Goal: Task Accomplishment & Management: Manage account settings

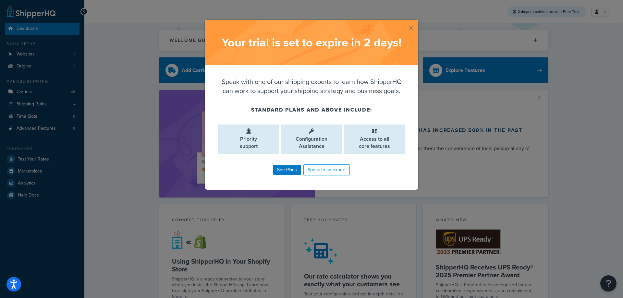
click at [417, 21] on button "button" at bounding box center [418, 21] width 2 height 2
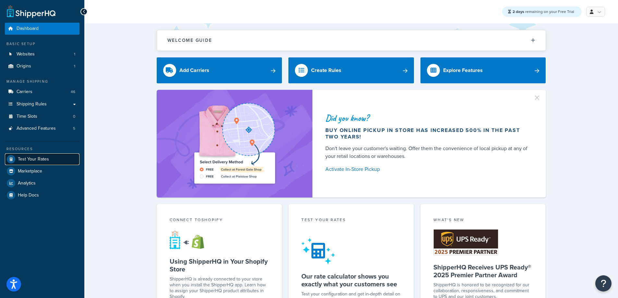
click at [44, 160] on span "Test Your Rates" at bounding box center [33, 160] width 31 height 6
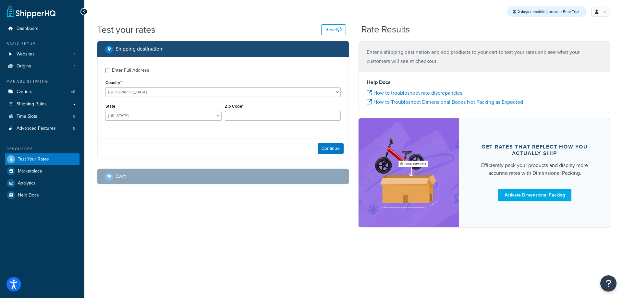
click at [132, 69] on div "Enter Full Address" at bounding box center [130, 70] width 37 height 9
click at [110, 69] on input "Enter Full Address" at bounding box center [107, 70] width 5 height 5
checkbox input "true"
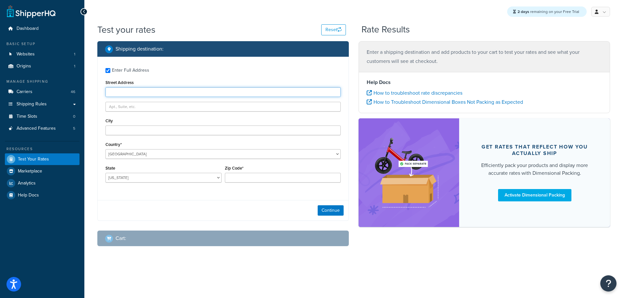
click at [132, 90] on input "Street Address" at bounding box center [222, 92] width 235 height 10
paste input "195A Haverhill Street North Reading MA 01864"
drag, startPoint x: 145, startPoint y: 91, endPoint x: 245, endPoint y: 93, distance: 100.3
click at [245, 93] on input "195A Haverhill Street North Reading MA 01864" at bounding box center [222, 92] width 235 height 10
type input "195A Haverhill Street"
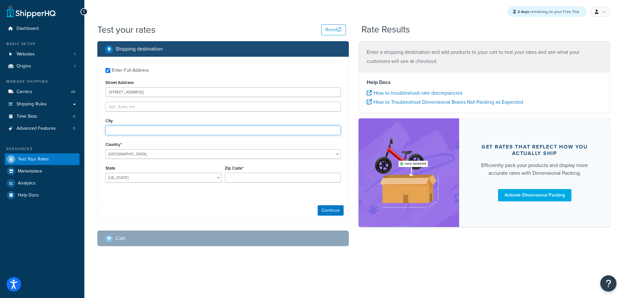
click at [141, 135] on input "City" at bounding box center [222, 131] width 235 height 10
paste input "North Reading MA 01864"
drag, startPoint x: 109, startPoint y: 131, endPoint x: 101, endPoint y: 133, distance: 8.3
click at [101, 133] on div "Enter Full Address Street Address 195A Haverhill Street City North Reading MA 0…" at bounding box center [223, 126] width 251 height 139
click at [144, 130] on input "North Reading MA 01864" at bounding box center [222, 131] width 235 height 10
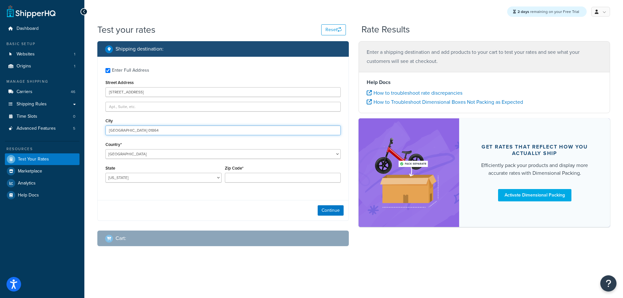
click at [144, 130] on input "North Reading MA 01864" at bounding box center [222, 131] width 235 height 10
type input "North Reading"
drag, startPoint x: 253, startPoint y: 177, endPoint x: 240, endPoint y: 172, distance: 13.6
click at [253, 177] on input "Zip Code*" at bounding box center [283, 178] width 116 height 10
paste input "01864"
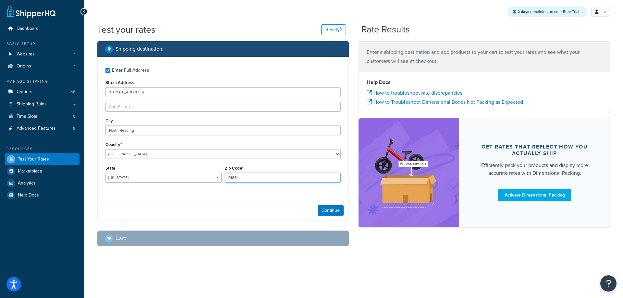
type input "01864"
click at [161, 178] on select "Alabama Alaska American Samoa Arizona Arkansas Armed Forces Americas Armed Forc…" at bounding box center [163, 178] width 116 height 10
select select "MA"
click at [105, 173] on select "Alabama Alaska American Samoa Arizona Arkansas Armed Forces Americas Armed Forc…" at bounding box center [163, 178] width 116 height 10
click at [327, 209] on button "Continue" at bounding box center [331, 210] width 26 height 10
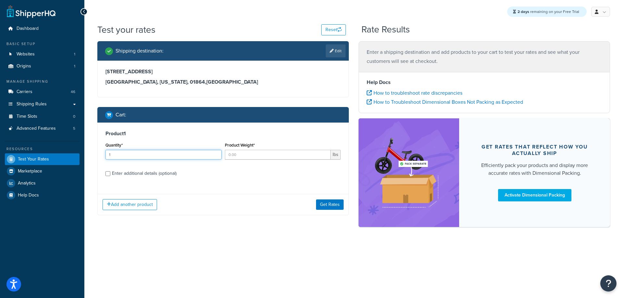
type input "1"
click at [215, 152] on input "1" at bounding box center [163, 155] width 116 height 10
type input "1"
click at [323, 154] on input "1" at bounding box center [278, 155] width 106 height 10
click at [335, 203] on button "Get Rates" at bounding box center [330, 205] width 28 height 10
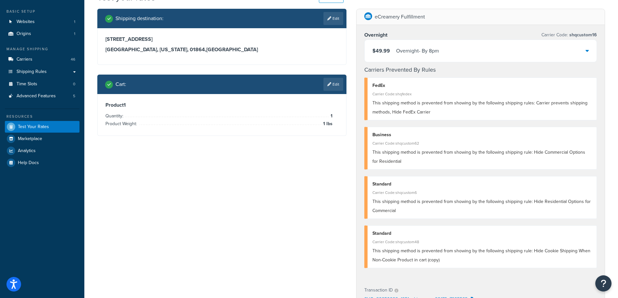
scroll to position [65, 0]
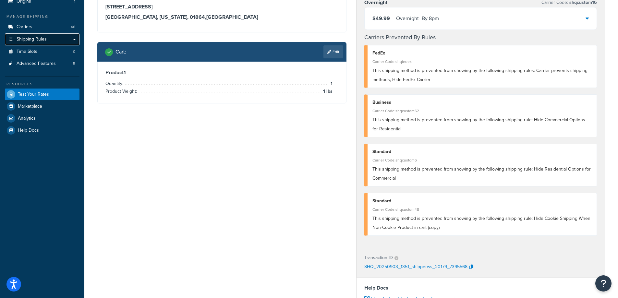
click at [35, 41] on span "Shipping Rules" at bounding box center [32, 40] width 30 height 6
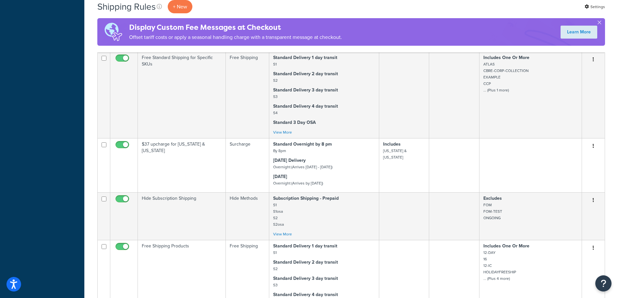
scroll to position [519, 0]
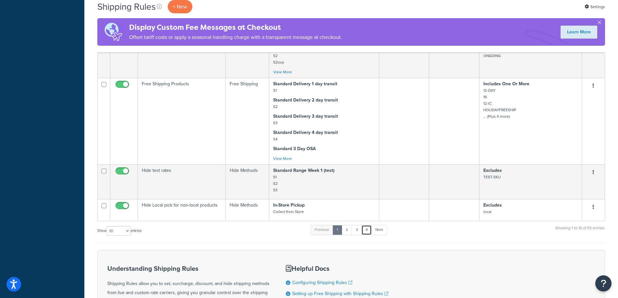
click at [368, 230] on link "4" at bounding box center [366, 230] width 10 height 10
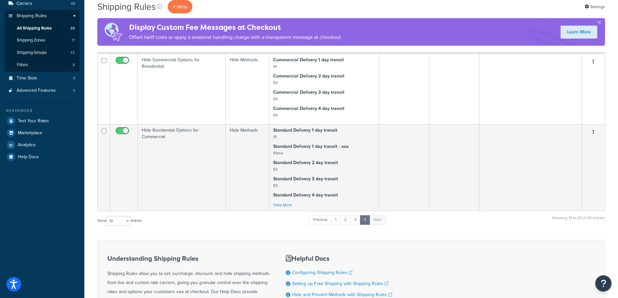
scroll to position [56, 0]
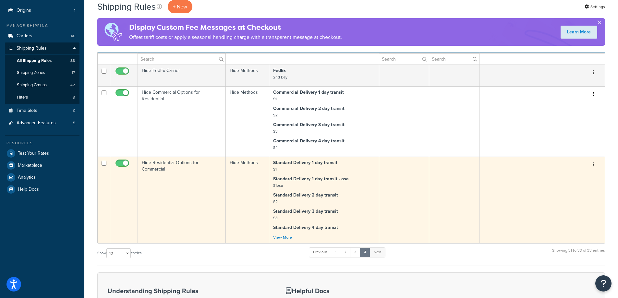
click at [187, 192] on td "Hide Residential Options for Commercial" at bounding box center [182, 200] width 88 height 87
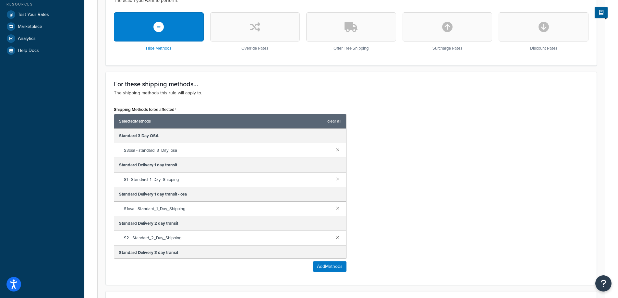
scroll to position [45, 0]
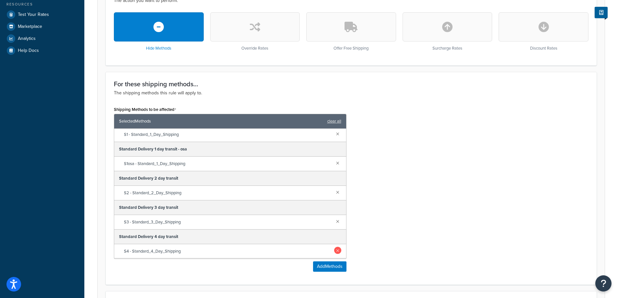
click at [335, 252] on link at bounding box center [337, 250] width 7 height 7
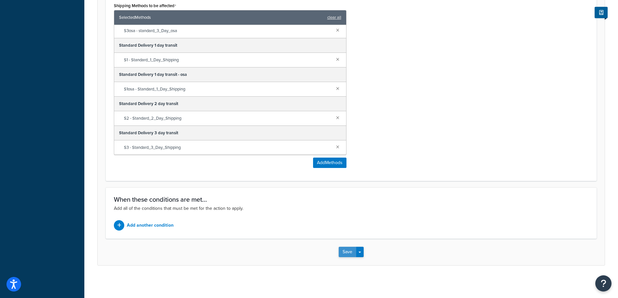
click at [345, 254] on button "Save" at bounding box center [348, 252] width 18 height 10
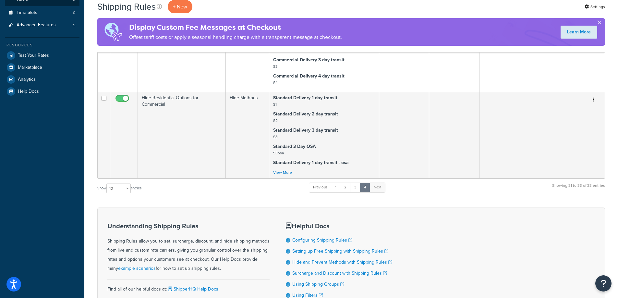
scroll to position [121, 0]
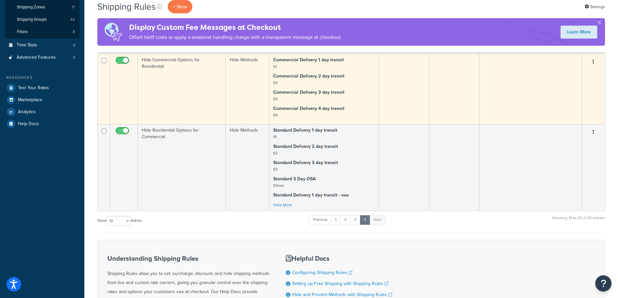
click at [176, 79] on td "Hide Commercial Options for Residential" at bounding box center [182, 89] width 88 height 70
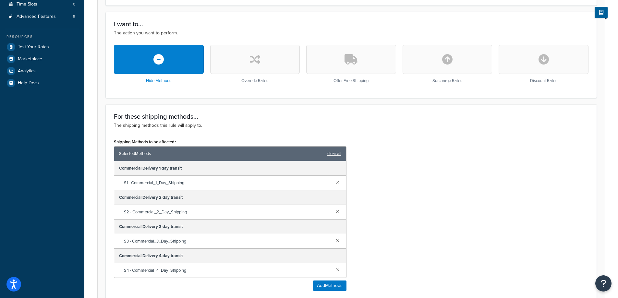
scroll to position [285, 0]
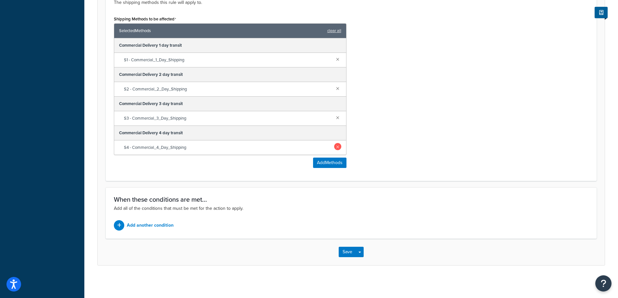
click at [337, 148] on link at bounding box center [337, 146] width 7 height 7
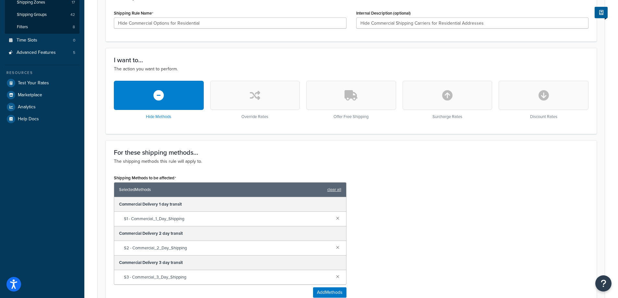
scroll to position [256, 0]
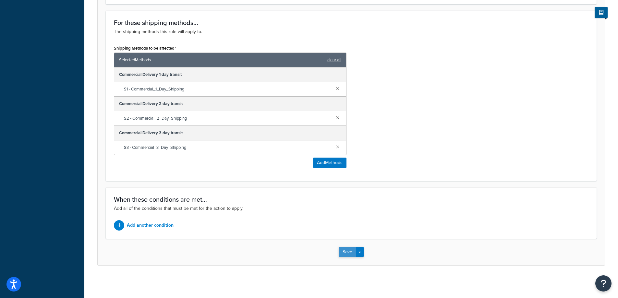
click at [349, 253] on button "Save" at bounding box center [348, 252] width 18 height 10
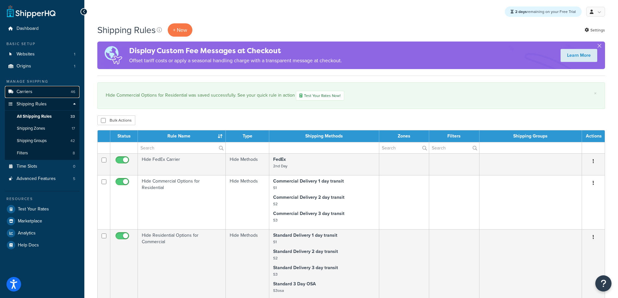
click at [45, 91] on link "Carriers 46" at bounding box center [42, 92] width 75 height 12
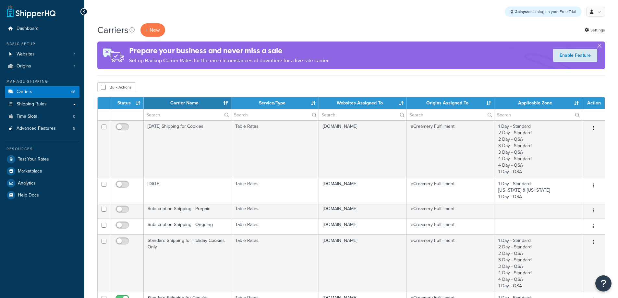
select select "15"
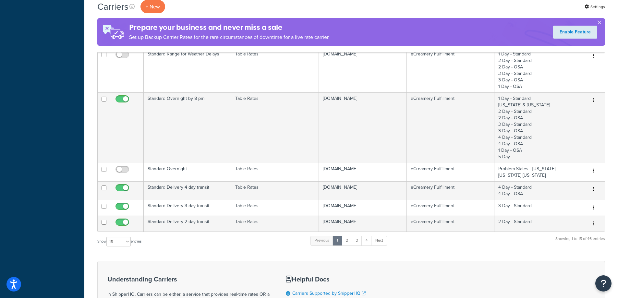
scroll to position [422, 0]
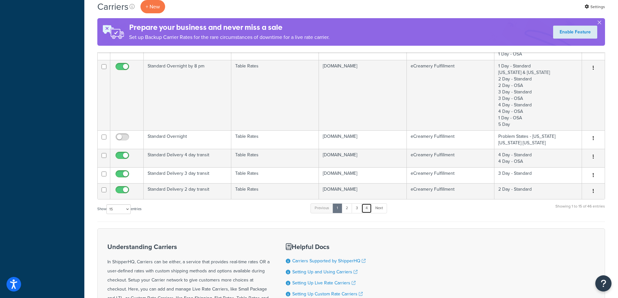
click at [368, 210] on link "4" at bounding box center [366, 208] width 10 height 10
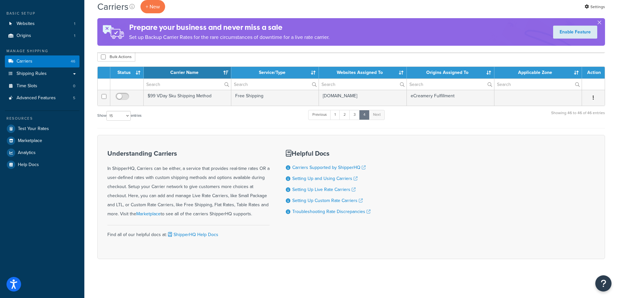
scroll to position [30, 0]
click at [357, 117] on link "3" at bounding box center [354, 115] width 10 height 10
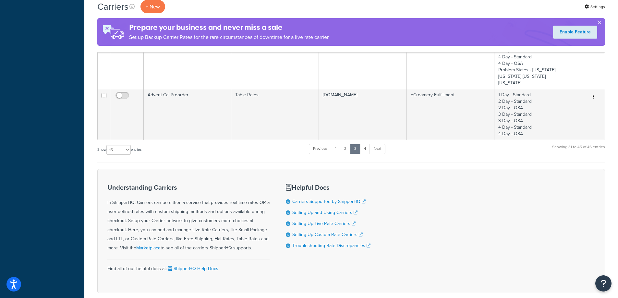
scroll to position [299, 0]
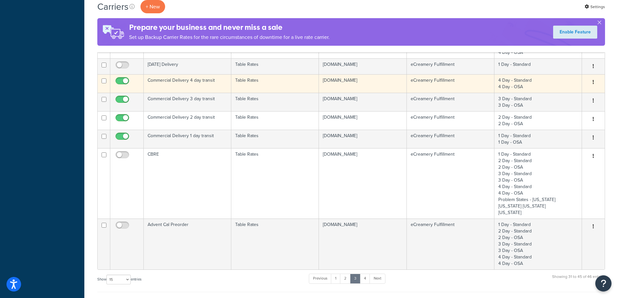
click at [124, 80] on input "checkbox" at bounding box center [123, 83] width 18 height 8
checkbox input "false"
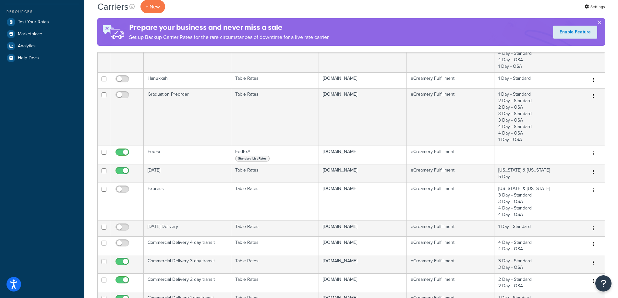
scroll to position [0, 0]
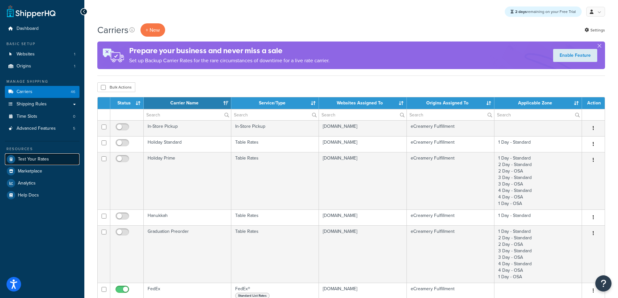
click at [52, 158] on link "Test Your Rates" at bounding box center [42, 159] width 75 height 12
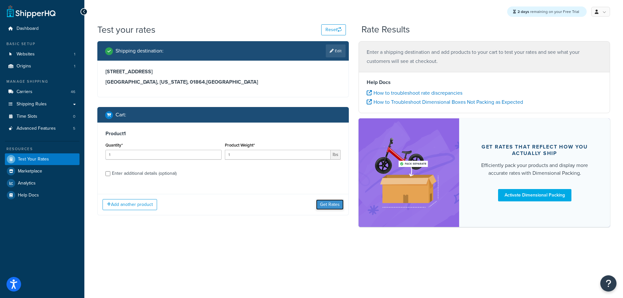
click at [322, 206] on button "Get Rates" at bounding box center [330, 205] width 28 height 10
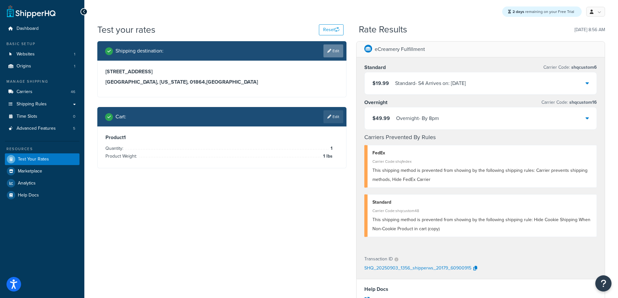
click at [334, 52] on link "Edit" at bounding box center [333, 50] width 20 height 13
select select "MA"
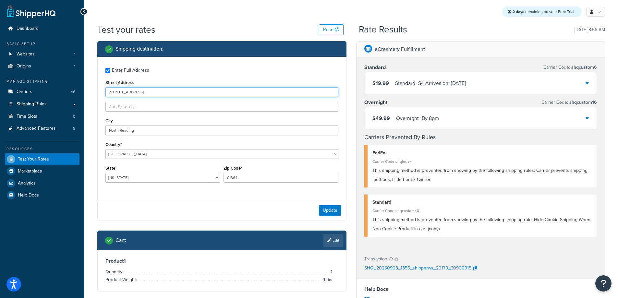
click at [127, 92] on input "[STREET_ADDRESS]" at bounding box center [221, 92] width 233 height 10
type input "[STREET_ADDRESS]"
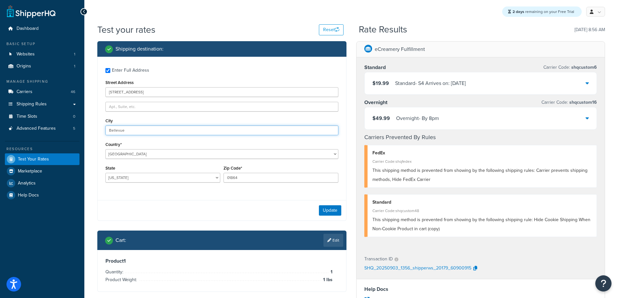
type input "Bellevue"
select select "NE"
click at [241, 177] on input "01864" at bounding box center [281, 178] width 115 height 10
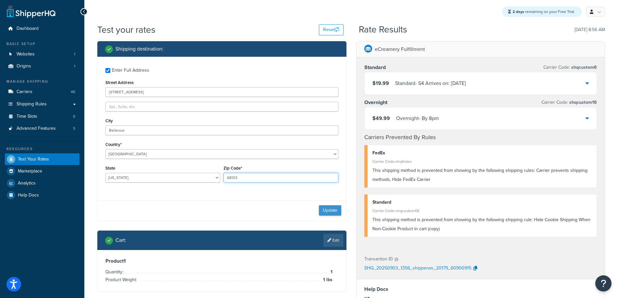
type input "68123"
click at [334, 212] on button "Update" at bounding box center [330, 210] width 22 height 10
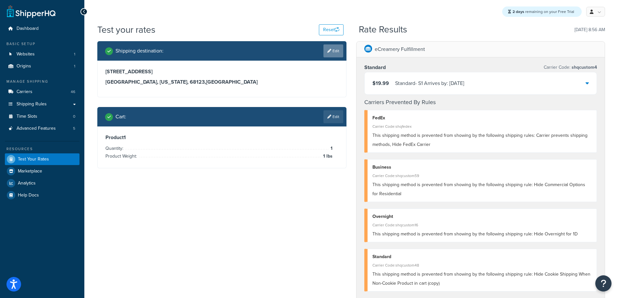
click at [335, 52] on link "Edit" at bounding box center [333, 50] width 20 height 13
select select "NE"
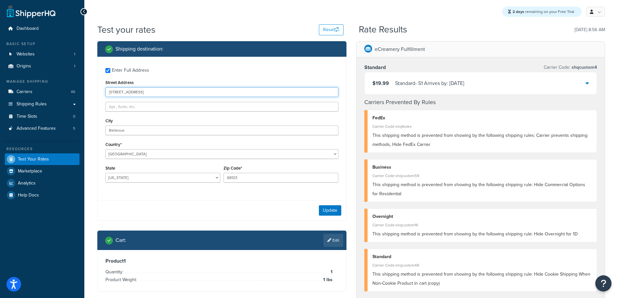
click at [127, 92] on input "[STREET_ADDRESS]" at bounding box center [221, 92] width 233 height 10
click at [153, 91] on input "[STREET_ADDRESS]" at bounding box center [221, 92] width 233 height 10
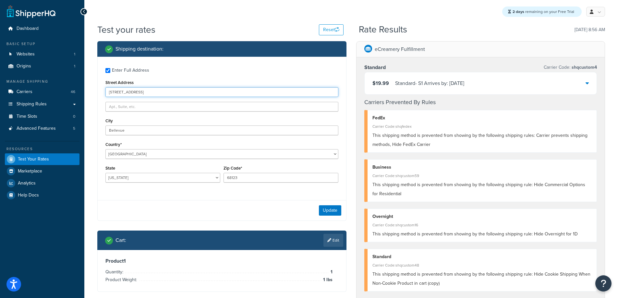
click at [153, 91] on input "[STREET_ADDRESS]" at bounding box center [221, 92] width 233 height 10
click at [177, 89] on input "1802 [GEOGRAPHIC_DATA]" at bounding box center [221, 92] width 233 height 10
click at [176, 91] on input "1802 [GEOGRAPHIC_DATA]" at bounding box center [221, 92] width 233 height 10
type input "[STREET_ADDRESS][PERSON_NAME]"
click at [264, 174] on input "68123" at bounding box center [281, 178] width 115 height 10
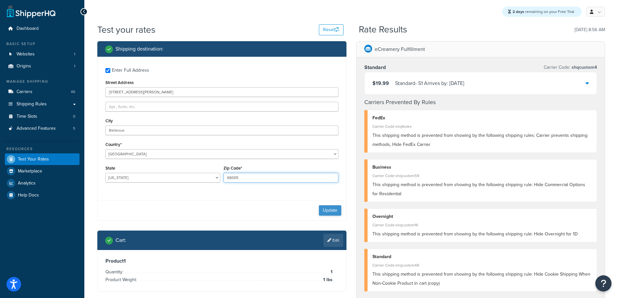
type input "68005"
click at [328, 209] on button "Update" at bounding box center [330, 210] width 22 height 10
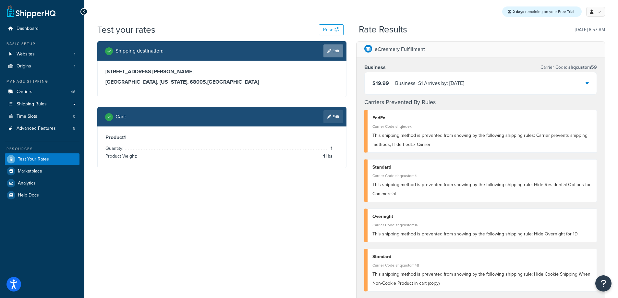
click at [334, 51] on link "Edit" at bounding box center [333, 50] width 20 height 13
select select "NE"
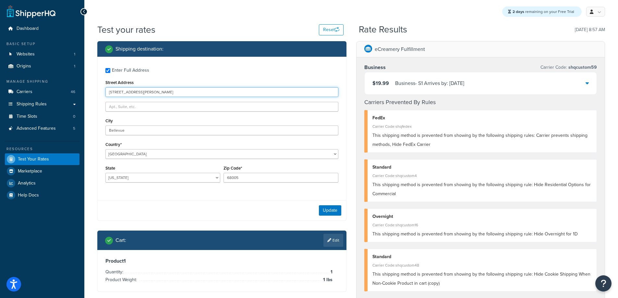
click at [123, 95] on input "[STREET_ADDRESS][PERSON_NAME]" at bounding box center [221, 92] width 233 height 10
click at [148, 91] on input "[STREET_ADDRESS][PERSON_NAME]" at bounding box center [221, 92] width 233 height 10
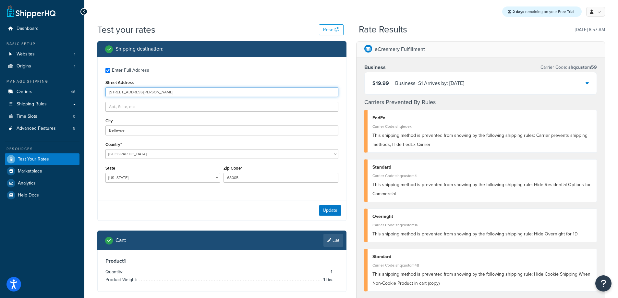
click at [148, 91] on input "[STREET_ADDRESS][PERSON_NAME]" at bounding box center [221, 92] width 233 height 10
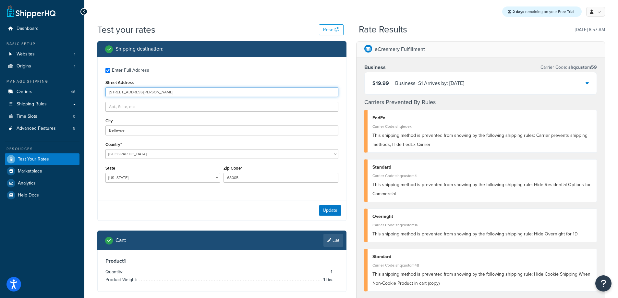
click at [148, 91] on input "[STREET_ADDRESS][PERSON_NAME]" at bounding box center [221, 92] width 233 height 10
type input "[STREET_ADDRESS][US_STATE]"
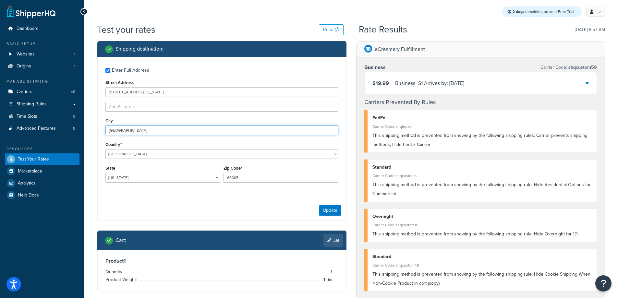
type input "[GEOGRAPHIC_DATA]"
select select "[GEOGRAPHIC_DATA]"
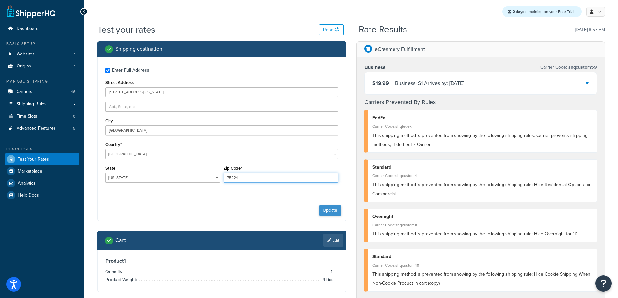
type input "75224"
click at [329, 208] on button "Update" at bounding box center [330, 210] width 22 height 10
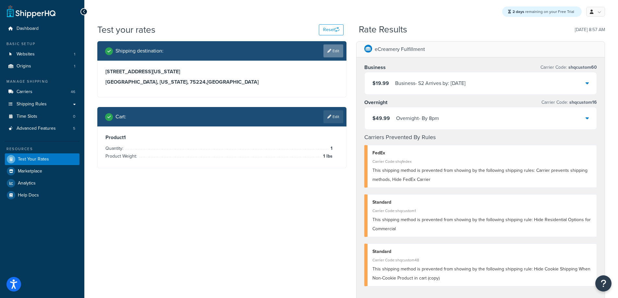
click at [336, 50] on link "Edit" at bounding box center [333, 50] width 20 height 13
select select "[GEOGRAPHIC_DATA]"
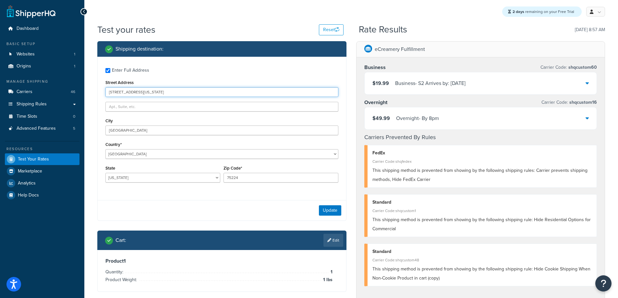
click at [129, 90] on input "[STREET_ADDRESS][US_STATE]" at bounding box center [221, 92] width 233 height 10
paste input "[STREET_ADDRESS][PERSON_NAME]"
drag, startPoint x: 139, startPoint y: 94, endPoint x: 234, endPoint y: 104, distance: 95.3
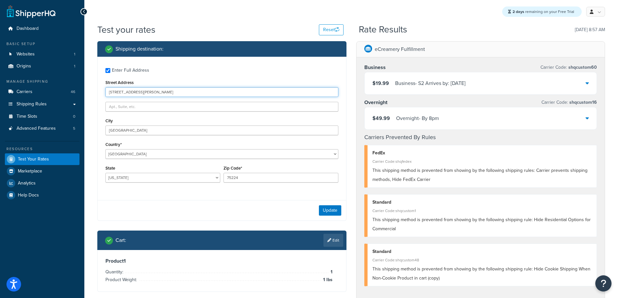
click at [232, 104] on div "Enter Full Address Street Address [STREET_ADDRESS][PERSON_NAME] Country* [GEOGR…" at bounding box center [222, 126] width 249 height 139
type input "[STREET_ADDRESS][PERSON_NAME]"
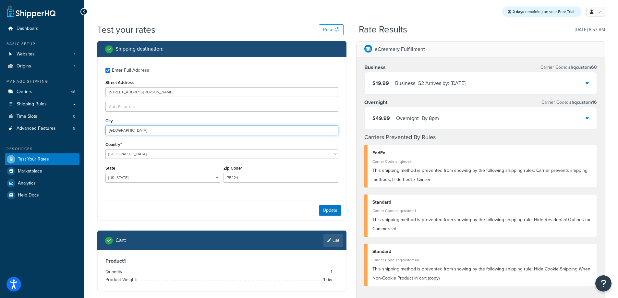
drag, startPoint x: 130, startPoint y: 131, endPoint x: 99, endPoint y: 131, distance: 31.8
click at [98, 131] on div "Enter Full Address Street Address [STREET_ADDRESS][PERSON_NAME] Country* [GEOGR…" at bounding box center [222, 126] width 249 height 139
paste input "[GEOGRAPHIC_DATA]"
click at [140, 133] on input "[GEOGRAPHIC_DATA]" at bounding box center [221, 131] width 233 height 10
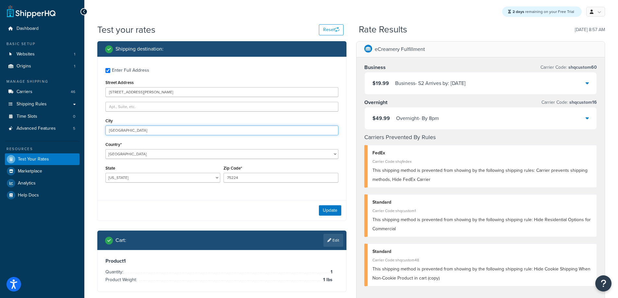
type input "[GEOGRAPHIC_DATA]"
drag, startPoint x: 250, startPoint y: 178, endPoint x: 211, endPoint y: 172, distance: 39.1
click at [211, 172] on div "State [US_STATE] [US_STATE] [US_STATE] [US_STATE] [US_STATE] Armed Forces Ameri…" at bounding box center [222, 176] width 236 height 24
paste input "3717"
type input "37174"
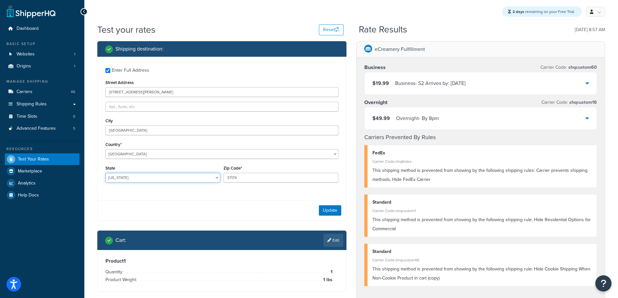
click at [185, 175] on select "[US_STATE] [US_STATE] [US_STATE] [US_STATE] [US_STATE] Armed Forces Americas Ar…" at bounding box center [162, 178] width 115 height 10
select select "TN"
click at [105, 173] on select "[US_STATE] [US_STATE] [US_STATE] [US_STATE] [US_STATE] Armed Forces Americas Ar…" at bounding box center [162, 178] width 115 height 10
drag, startPoint x: 126, startPoint y: 131, endPoint x: 217, endPoint y: 150, distance: 92.8
click at [217, 150] on div "Enter Full Address Street Address [STREET_ADDRESS][PERSON_NAME] [GEOGRAPHIC_DAT…" at bounding box center [222, 126] width 249 height 139
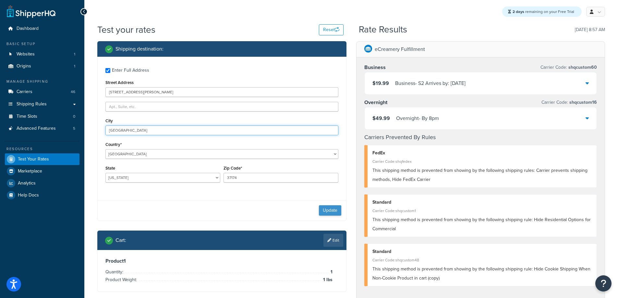
type input "[GEOGRAPHIC_DATA]"
click at [327, 209] on button "Update" at bounding box center [330, 210] width 22 height 10
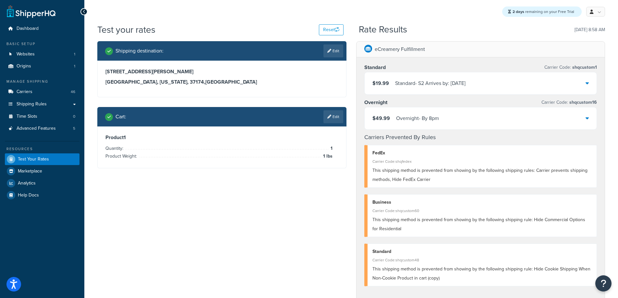
click at [332, 53] on link "Edit" at bounding box center [333, 50] width 20 height 13
select select "TN"
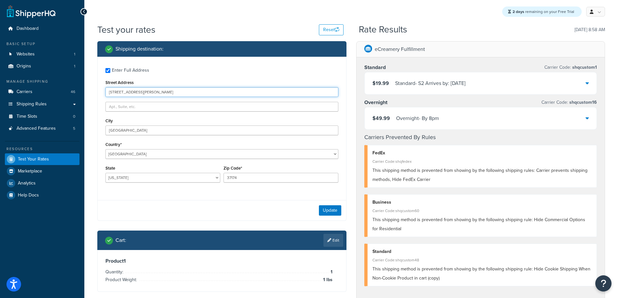
click at [129, 91] on input "[STREET_ADDRESS][PERSON_NAME]" at bounding box center [221, 92] width 233 height 10
click at [163, 93] on input "[STREET_ADDRESS][PERSON_NAME]" at bounding box center [221, 92] width 233 height 10
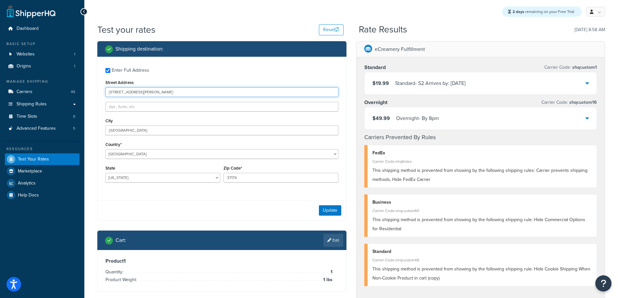
click at [163, 93] on input "[STREET_ADDRESS][PERSON_NAME]" at bounding box center [221, 92] width 233 height 10
type input "[STREET_ADDRESS]"
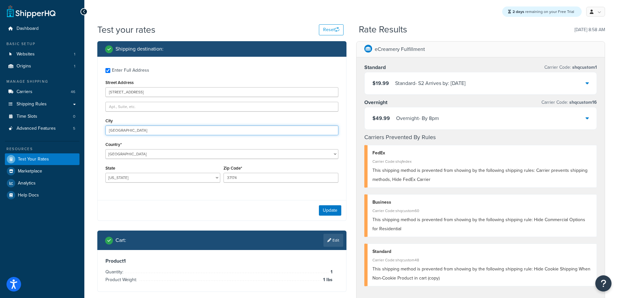
type input "[GEOGRAPHIC_DATA]"
select select "CA"
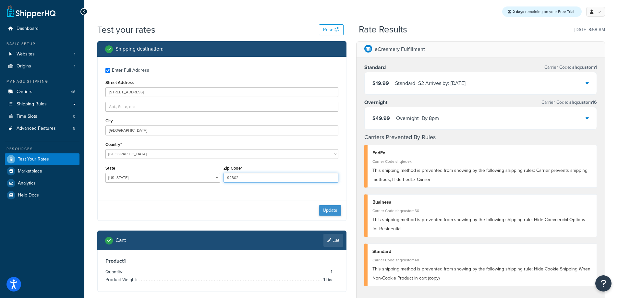
type input "92802"
click at [334, 212] on button "Update" at bounding box center [330, 210] width 22 height 10
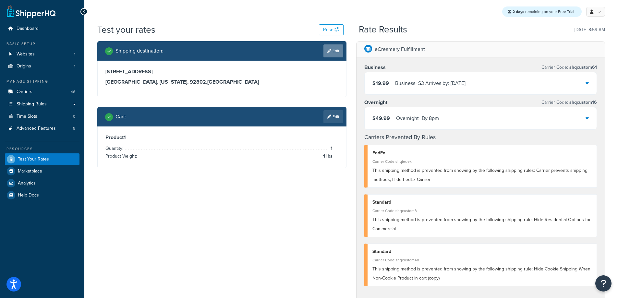
click at [333, 52] on link "Edit" at bounding box center [333, 50] width 20 height 13
select select "CA"
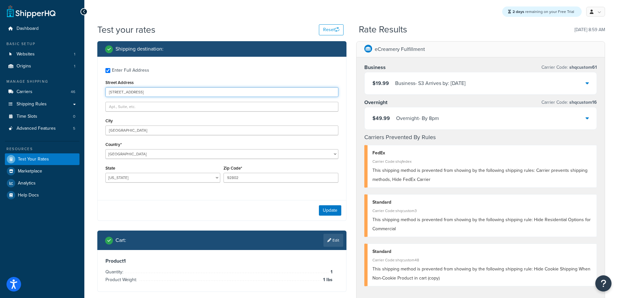
drag, startPoint x: 149, startPoint y: 94, endPoint x: 31, endPoint y: 75, distance: 118.9
click at [30, 76] on div "Dashboard Basic Setup Websites 1 Origins 1 Manage Shipping Carriers 46 Shipping…" at bounding box center [309, 260] width 618 height 521
paste input "[STREET_ADDRESS]"
drag, startPoint x: 138, startPoint y: 91, endPoint x: 242, endPoint y: 103, distance: 104.8
click at [244, 98] on div "Enter Full Address Street Address [GEOGRAPHIC_DATA] Country* [GEOGRAPHIC_DATA] …" at bounding box center [222, 126] width 249 height 139
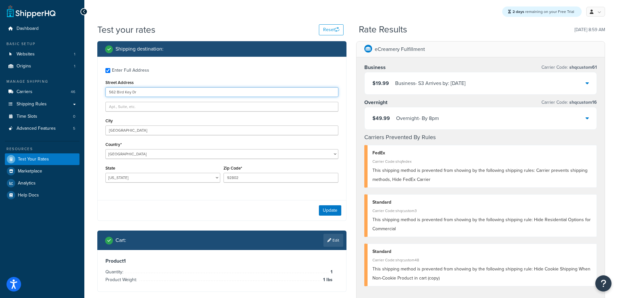
type input "562 Bird Key Dr"
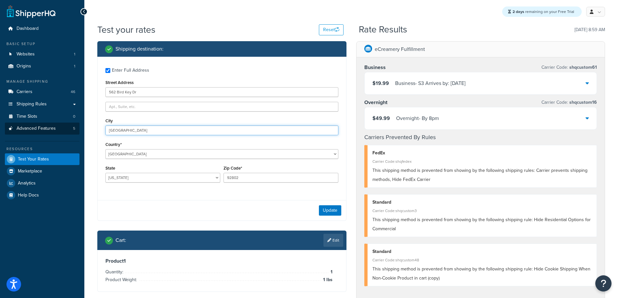
drag, startPoint x: 146, startPoint y: 131, endPoint x: 45, endPoint y: 123, distance: 100.9
click at [45, 123] on div "Dashboard Basic Setup Websites 1 Origins 1 Manage Shipping Carriers 46 Shipping…" at bounding box center [309, 260] width 618 height 521
paste input "[GEOGRAPHIC_DATA]"
click at [136, 131] on input "[GEOGRAPHIC_DATA]" at bounding box center [221, 131] width 233 height 10
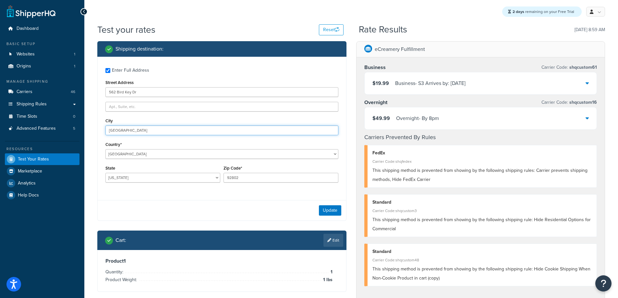
type input "[GEOGRAPHIC_DATA]"
click at [247, 178] on input "92802" at bounding box center [281, 178] width 115 height 10
drag, startPoint x: 248, startPoint y: 178, endPoint x: 200, endPoint y: 175, distance: 48.8
click at [200, 175] on div "State [US_STATE] [US_STATE] [US_STATE] [US_STATE] [US_STATE] Armed Forces Ameri…" at bounding box center [222, 176] width 236 height 24
paste input "34236"
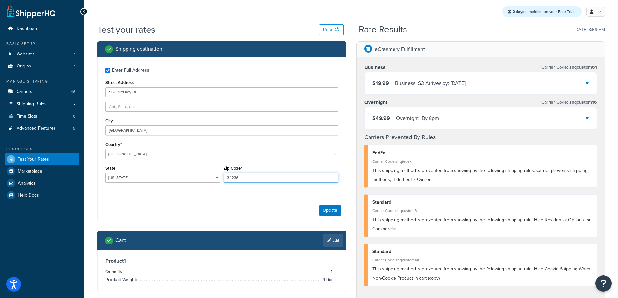
type input "34236"
click at [149, 174] on select "[US_STATE] [US_STATE] [US_STATE] [US_STATE] [US_STATE] Armed Forces Americas Ar…" at bounding box center [162, 178] width 115 height 10
select select "FL"
click at [105, 173] on select "[US_STATE] [US_STATE] [US_STATE] [US_STATE] [US_STATE] Armed Forces Americas Ar…" at bounding box center [162, 178] width 115 height 10
drag, startPoint x: 124, startPoint y: 129, endPoint x: 252, endPoint y: 161, distance: 131.7
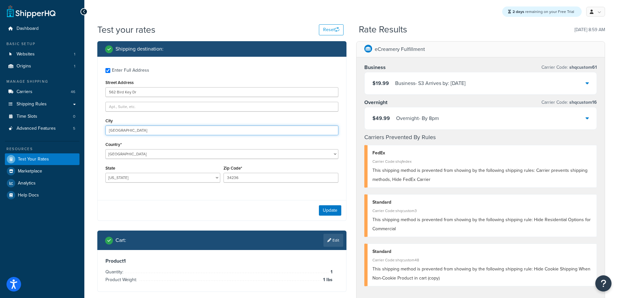
click at [250, 159] on div "Enter Full Address Street Address [GEOGRAPHIC_DATA] Country* [GEOGRAPHIC_DATA] …" at bounding box center [222, 126] width 249 height 139
type input "[GEOGRAPHIC_DATA]"
click at [323, 211] on button "Update" at bounding box center [330, 210] width 22 height 10
